Goal: Understand site structure: Understand site structure

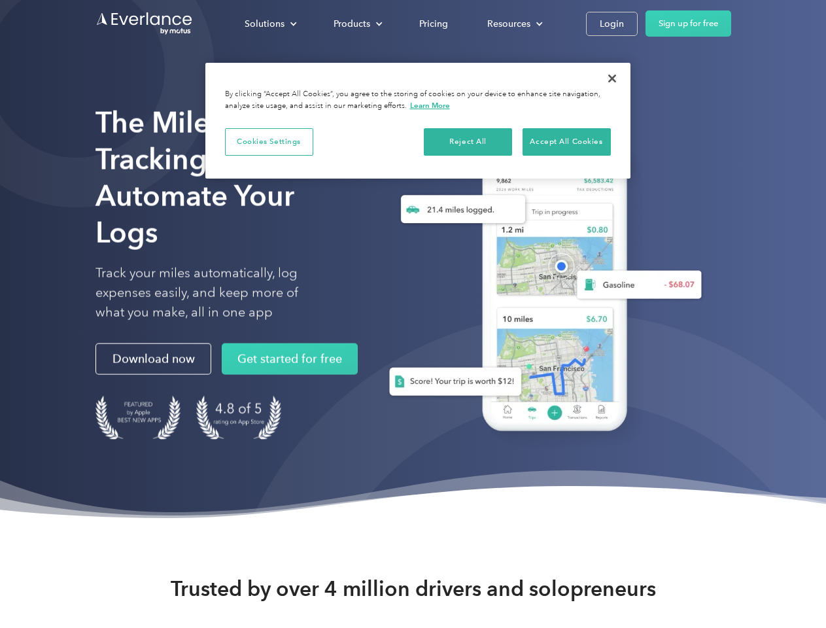
click at [270, 24] on div "Solutions" at bounding box center [265, 24] width 40 height 16
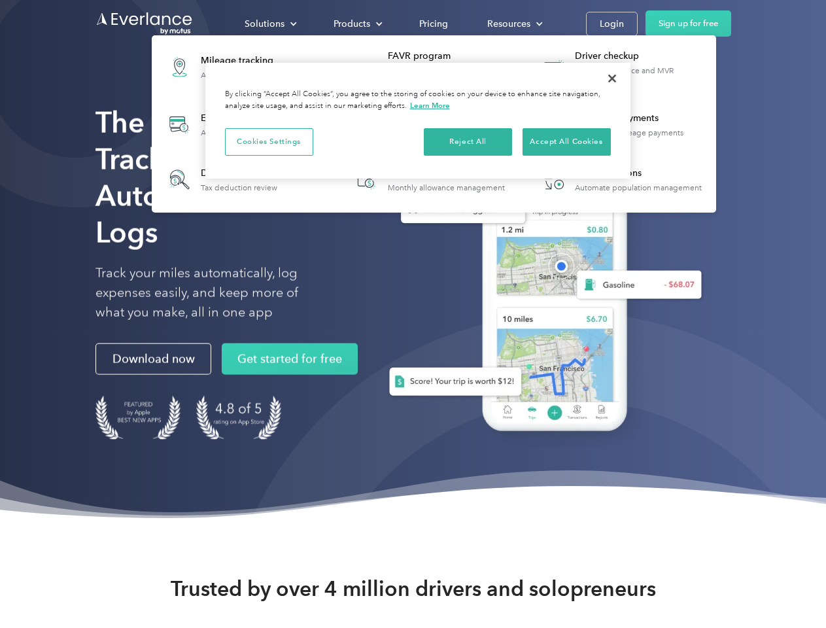
click at [356, 24] on div "Products" at bounding box center [351, 24] width 37 height 16
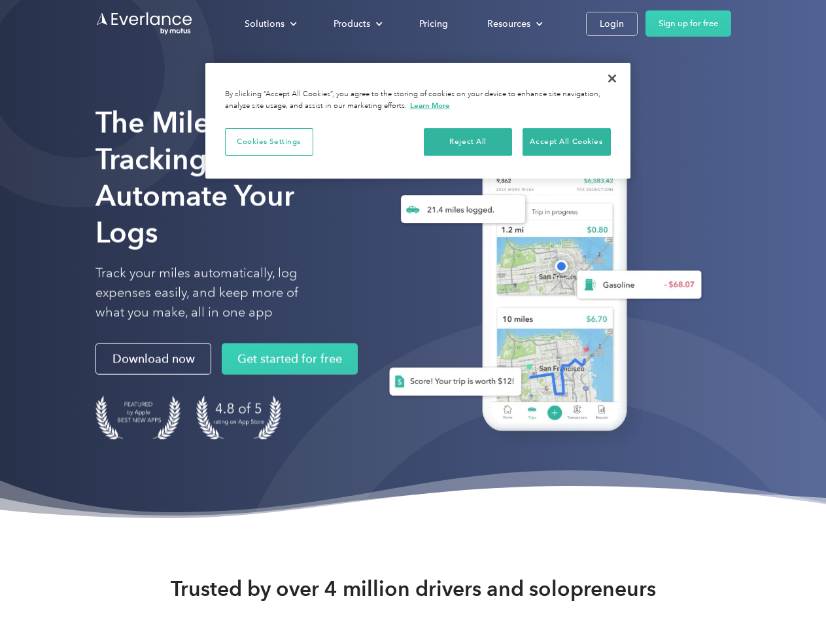
click at [513, 24] on div "Resources" at bounding box center [508, 24] width 43 height 16
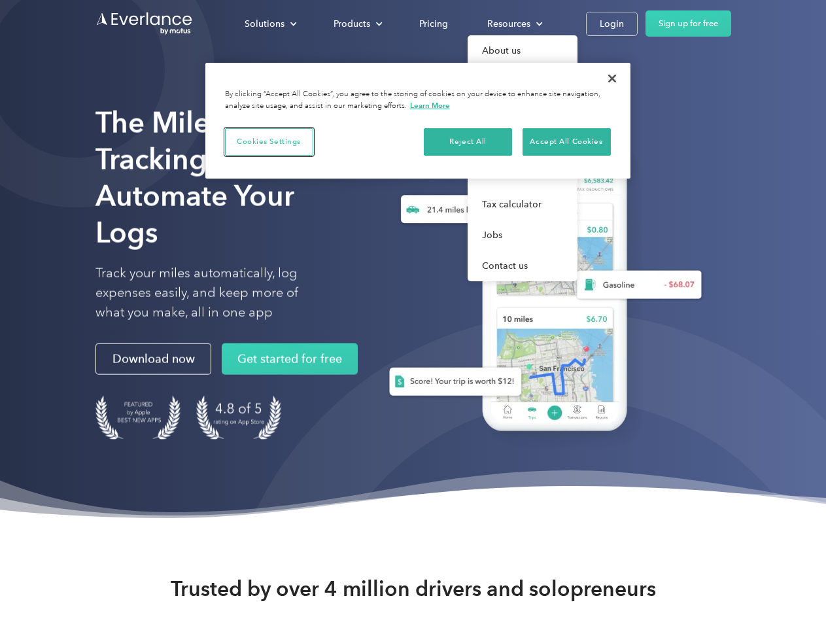
click at [269, 141] on button "Cookies Settings" at bounding box center [269, 141] width 88 height 27
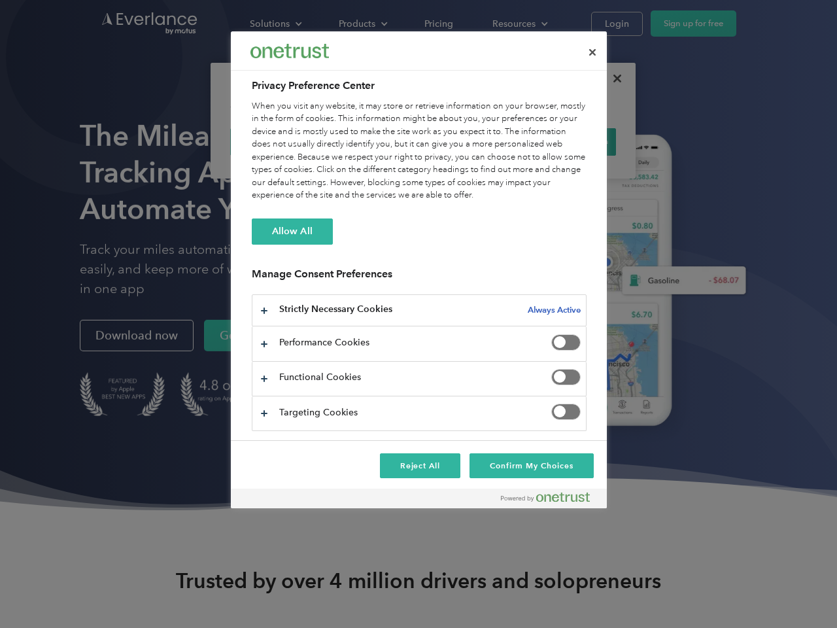
click at [468, 141] on div "When you visit any website, it may store or retrieve information on your browse…" at bounding box center [419, 151] width 335 height 102
click at [566, 141] on div "When you visit any website, it may store or retrieve information on your browse…" at bounding box center [419, 151] width 335 height 102
click at [612, 78] on div at bounding box center [418, 314] width 837 height 628
